Goal: Information Seeking & Learning: Understand process/instructions

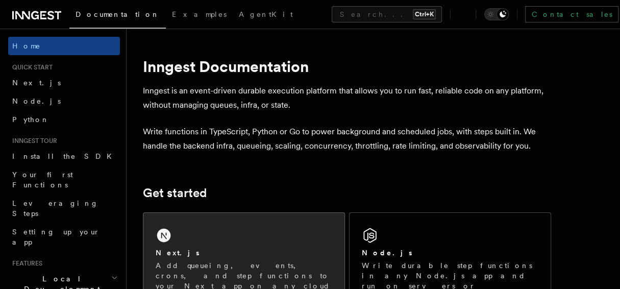
click at [203, 244] on div "Next.js Add queueing, events, crons, and step functions to your Next app on any…" at bounding box center [244, 263] width 201 height 101
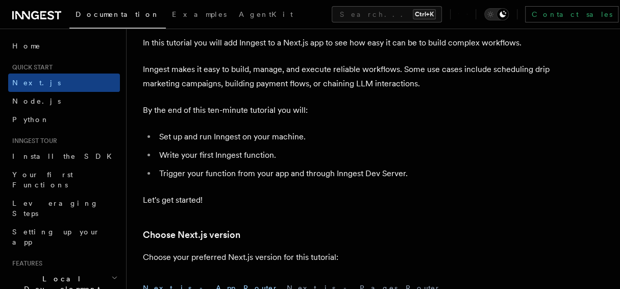
scroll to position [162, 0]
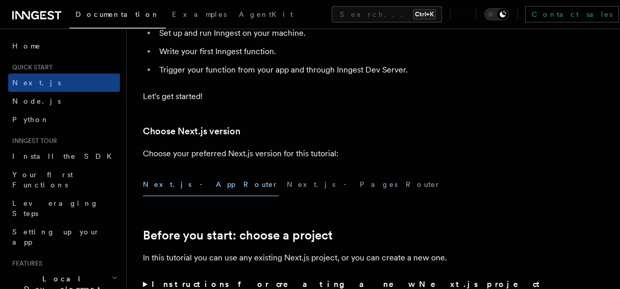
click at [183, 188] on button "Next.js - App Router" at bounding box center [211, 184] width 136 height 23
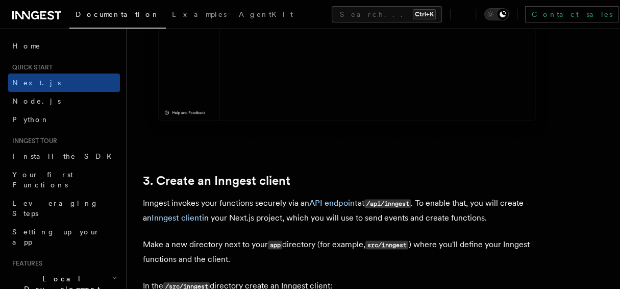
scroll to position [1054, 0]
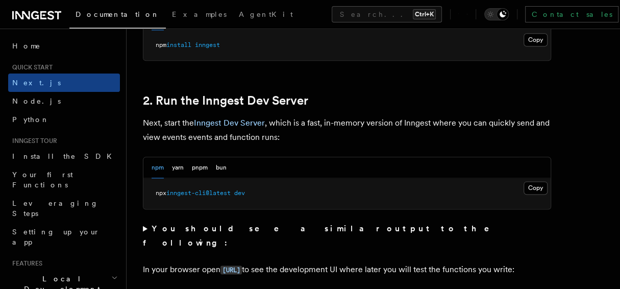
scroll to position [691, 0]
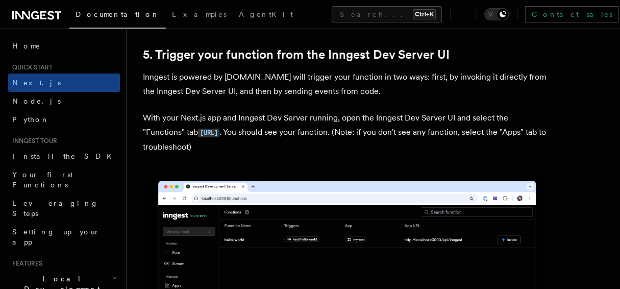
scroll to position [2089, 0]
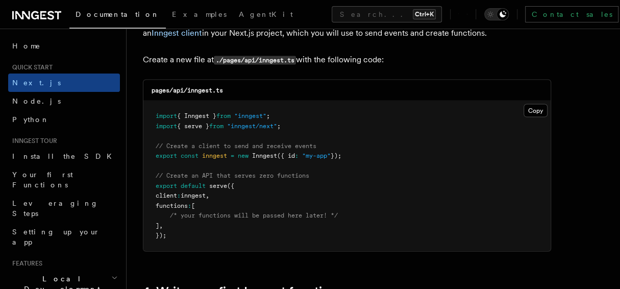
scroll to position [1238, 0]
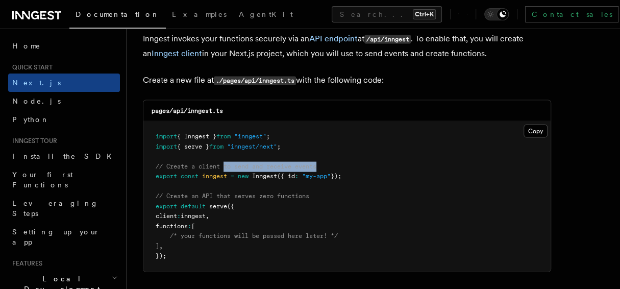
drag, startPoint x: 325, startPoint y: 161, endPoint x: 225, endPoint y: 166, distance: 100.2
click at [225, 166] on pre "import { Inngest } from "inngest" ; import { serve } from "inngest/next" ; // C…" at bounding box center [348, 197] width 408 height 150
click at [538, 133] on button "Copy Copied" at bounding box center [536, 131] width 24 height 13
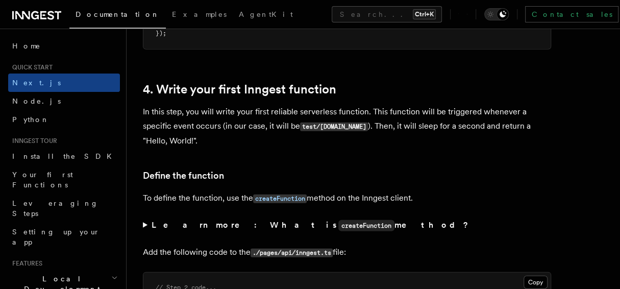
scroll to position [1461, 0]
click at [143, 225] on summary "Learn more: What is createFunction method?" at bounding box center [347, 225] width 409 height 15
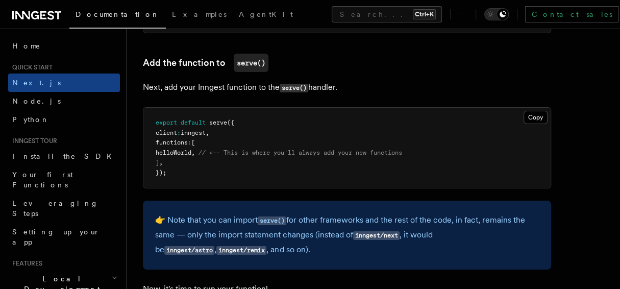
scroll to position [1947, 0]
